Goal: Information Seeking & Learning: Learn about a topic

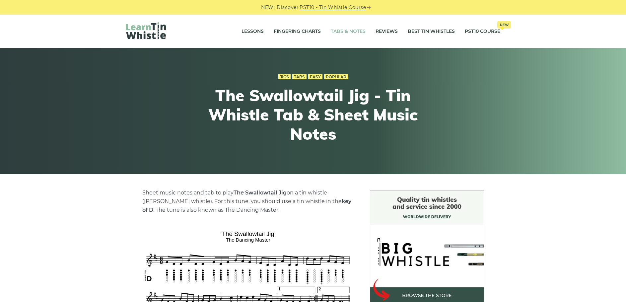
click at [351, 30] on link "Tabs & Notes" at bounding box center [348, 31] width 35 height 17
click at [313, 74] on div "Jigs Tabs Easy Popular" at bounding box center [313, 76] width 244 height 9
click at [314, 75] on link "Easy" at bounding box center [315, 76] width 14 height 5
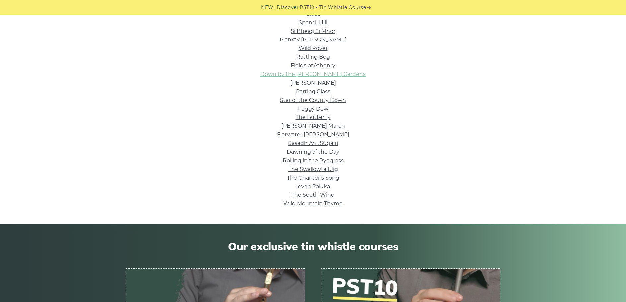
scroll to position [199, 0]
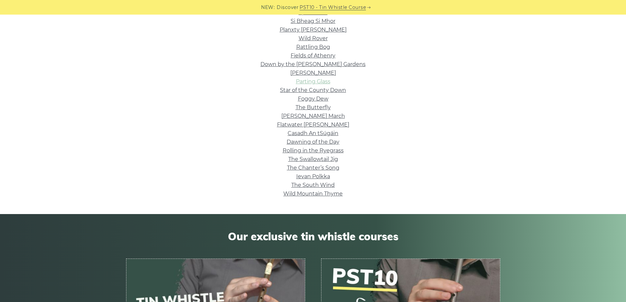
click at [312, 79] on link "Parting Glass" at bounding box center [313, 81] width 35 height 6
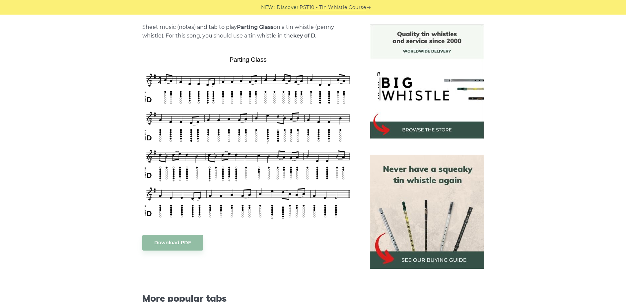
scroll to position [166, 0]
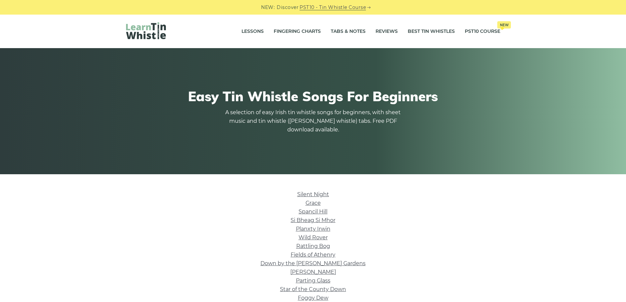
scroll to position [199, 0]
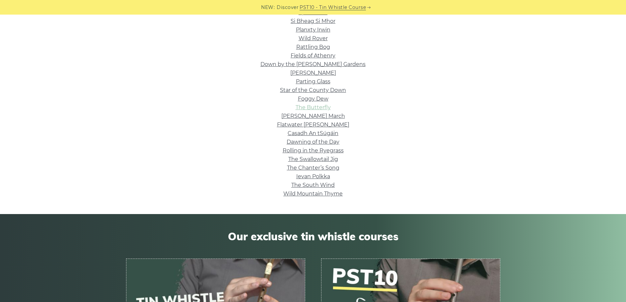
click at [310, 105] on link "The Butterfly" at bounding box center [313, 107] width 35 height 6
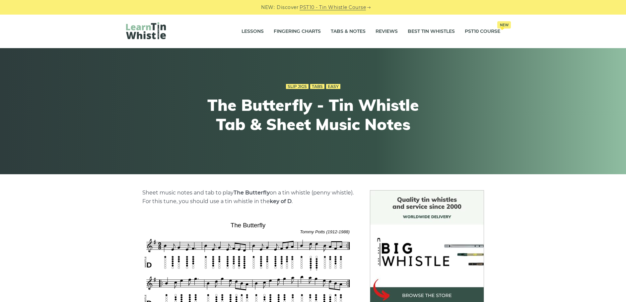
scroll to position [133, 0]
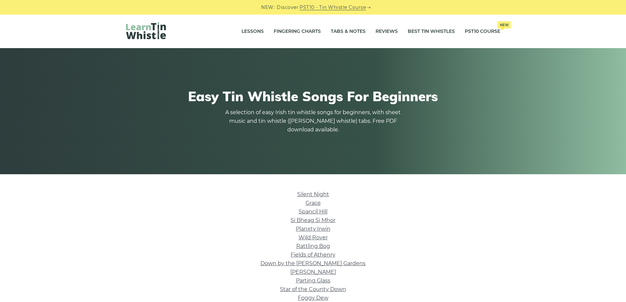
scroll to position [199, 0]
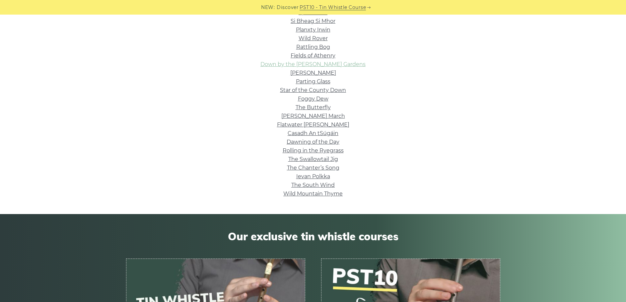
click at [324, 63] on link "Down by the Sally Gardens" at bounding box center [313, 64] width 105 height 6
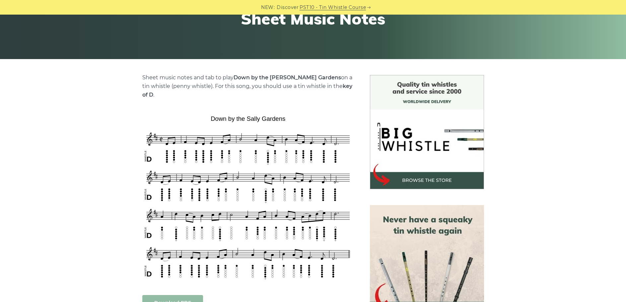
scroll to position [133, 0]
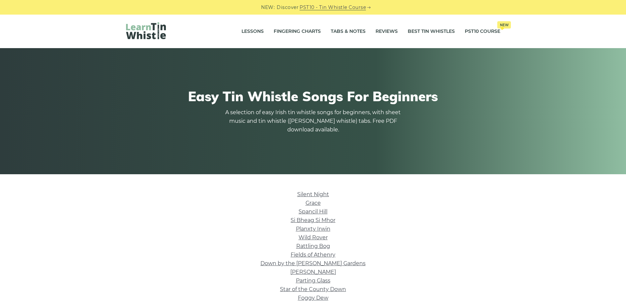
scroll to position [199, 0]
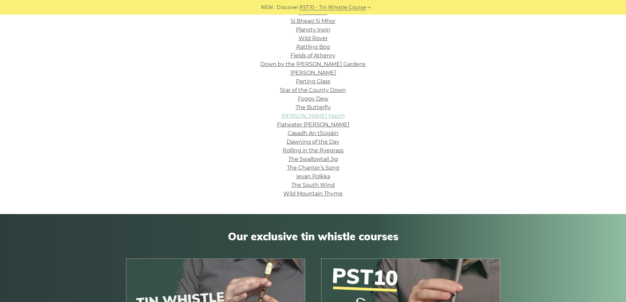
click at [322, 116] on link "Brian Boru’s March" at bounding box center [313, 116] width 64 height 6
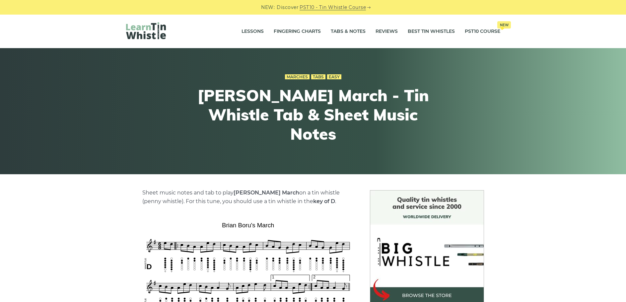
scroll to position [133, 0]
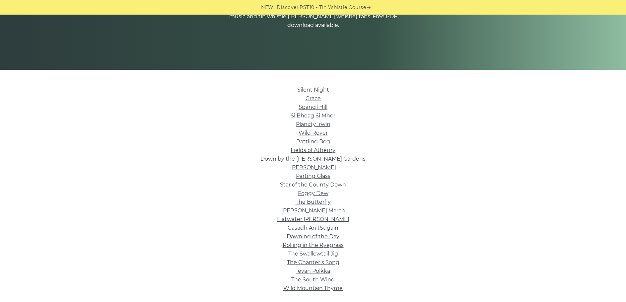
scroll to position [100, 0]
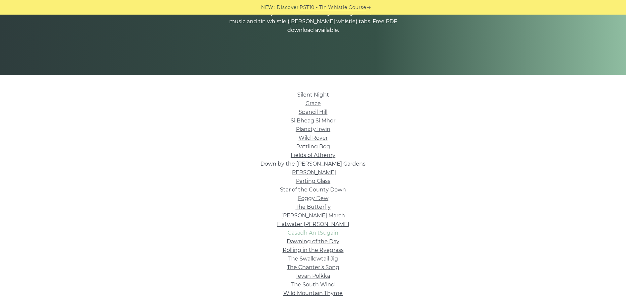
click at [317, 235] on link "Casadh An tSúgáin" at bounding box center [313, 233] width 51 height 6
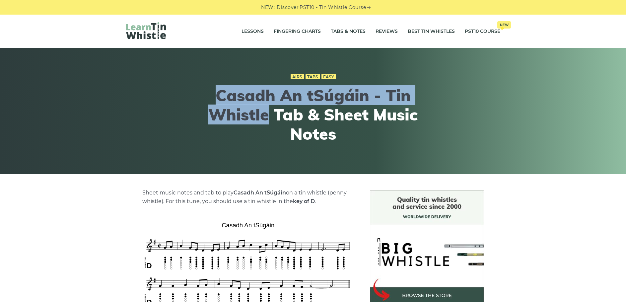
drag, startPoint x: 205, startPoint y: 96, endPoint x: 266, endPoint y: 117, distance: 64.0
click at [266, 117] on h1 "Casadh An tSúgáin - Tin Whistle Tab & Sheet Music Notes" at bounding box center [313, 114] width 244 height 57
copy h1 "Casadh An tSúgáin - Tin Whistle"
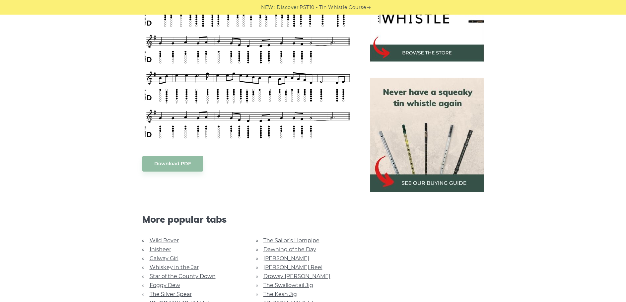
scroll to position [299, 0]
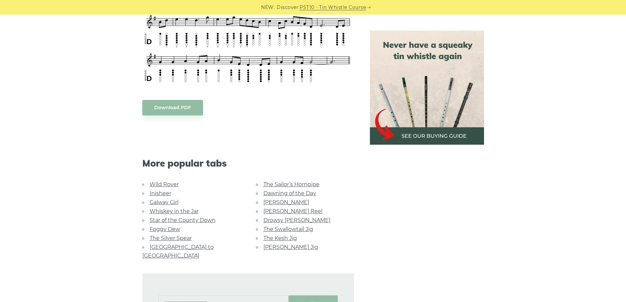
click at [171, 249] on link "[GEOGRAPHIC_DATA] to [GEOGRAPHIC_DATA]" at bounding box center [177, 251] width 71 height 15
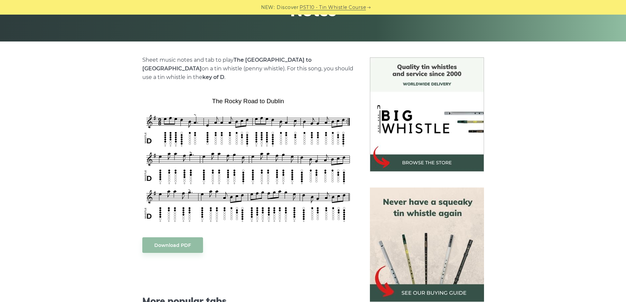
scroll to position [266, 0]
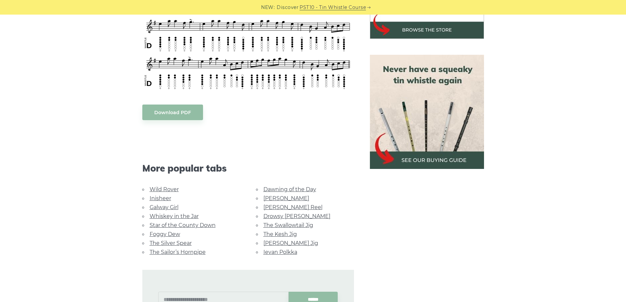
click at [175, 186] on link "Wild Rover" at bounding box center [164, 189] width 29 height 6
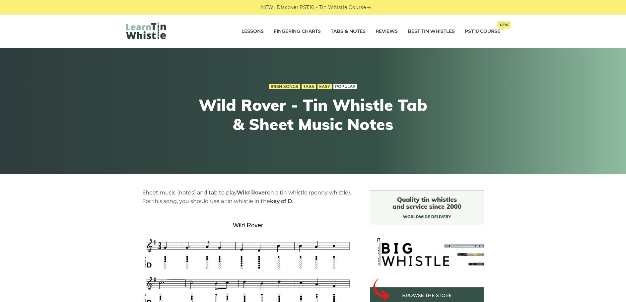
click at [337, 85] on link "Popular" at bounding box center [346, 86] width 24 height 5
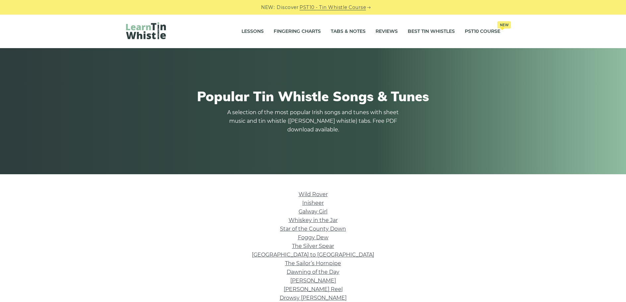
scroll to position [133, 0]
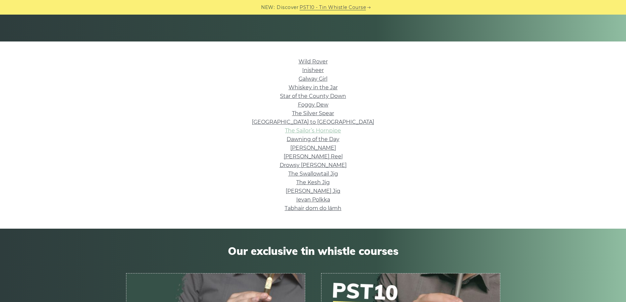
click at [309, 129] on link "The Sailor’s Hornpipe" at bounding box center [313, 130] width 56 height 6
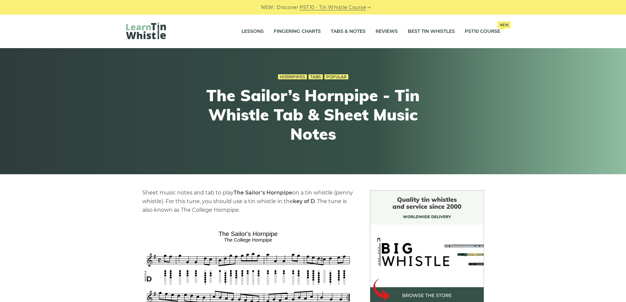
scroll to position [199, 0]
